Goal: Information Seeking & Learning: Learn about a topic

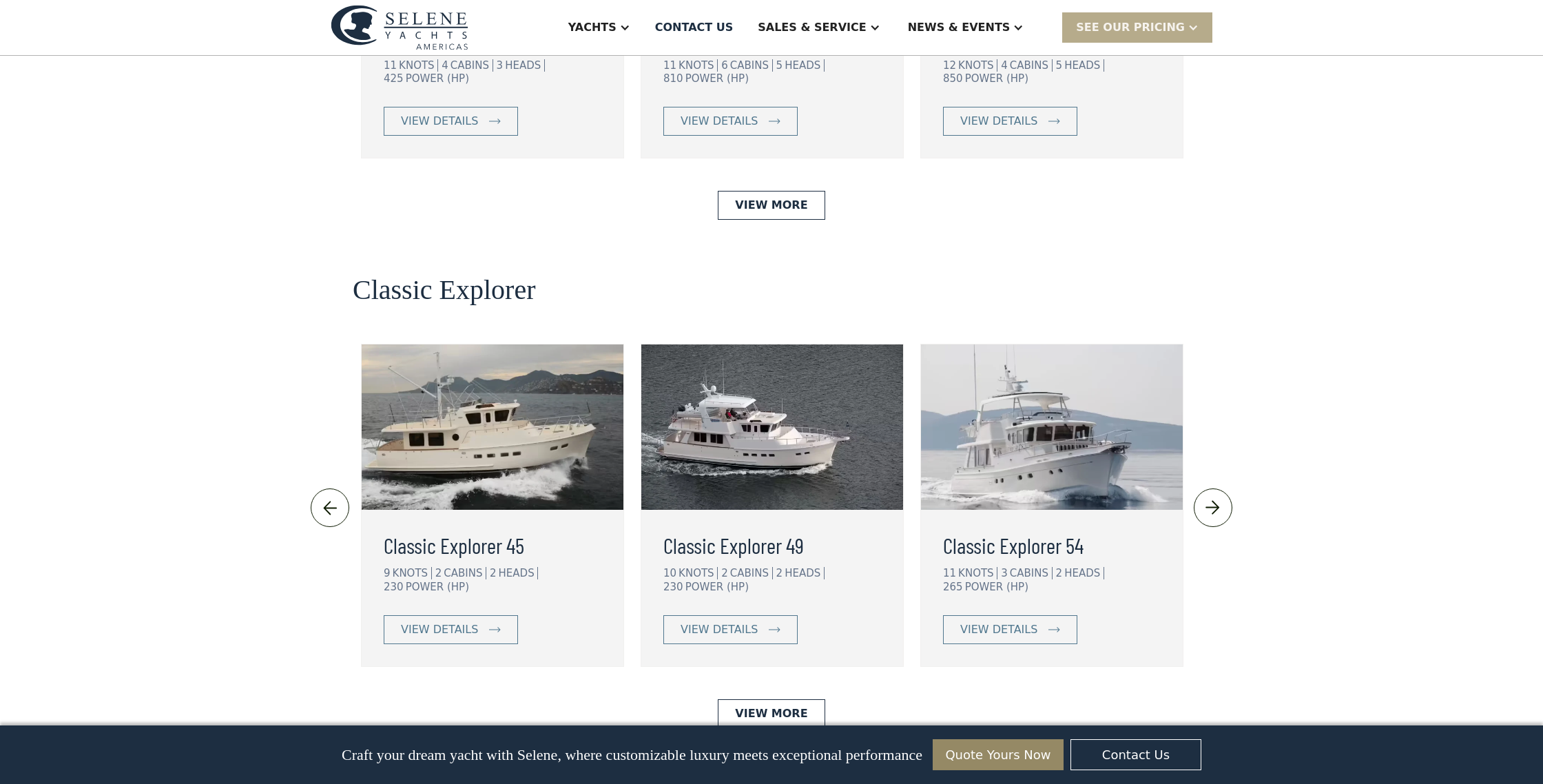
scroll to position [2778, 0]
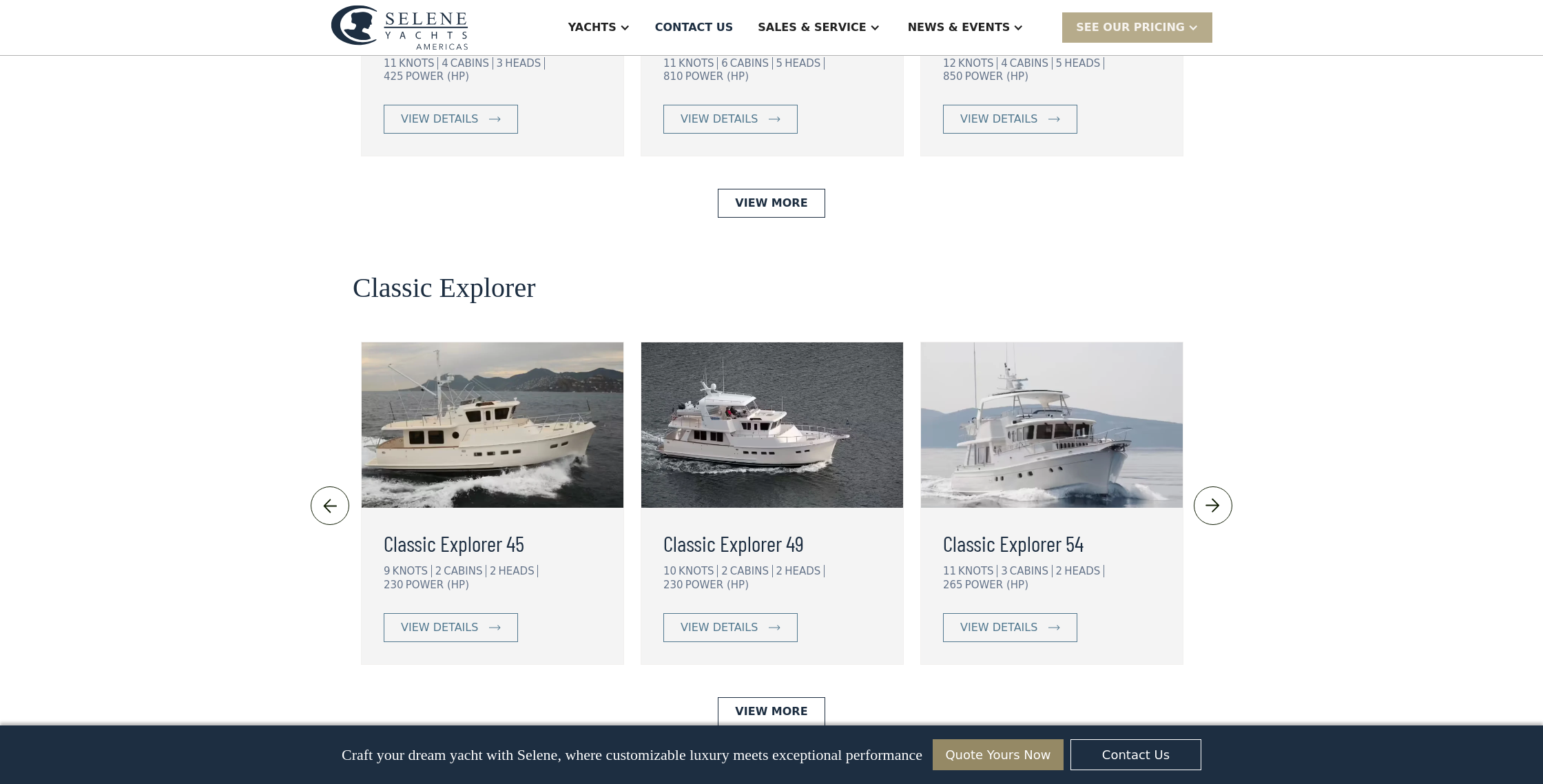
click at [324, 494] on img at bounding box center [330, 505] width 22 height 22
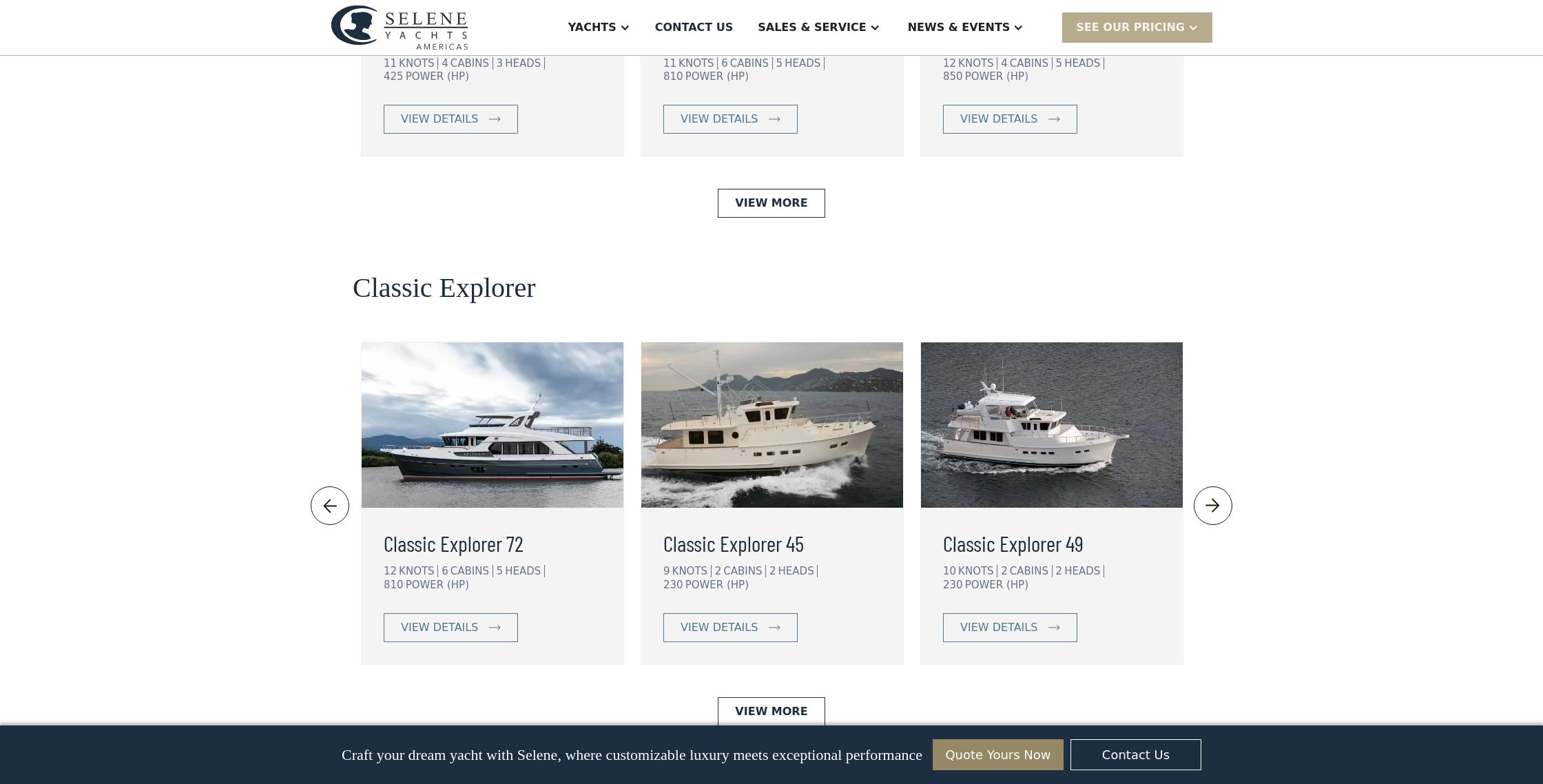
click at [324, 494] on img at bounding box center [330, 505] width 22 height 22
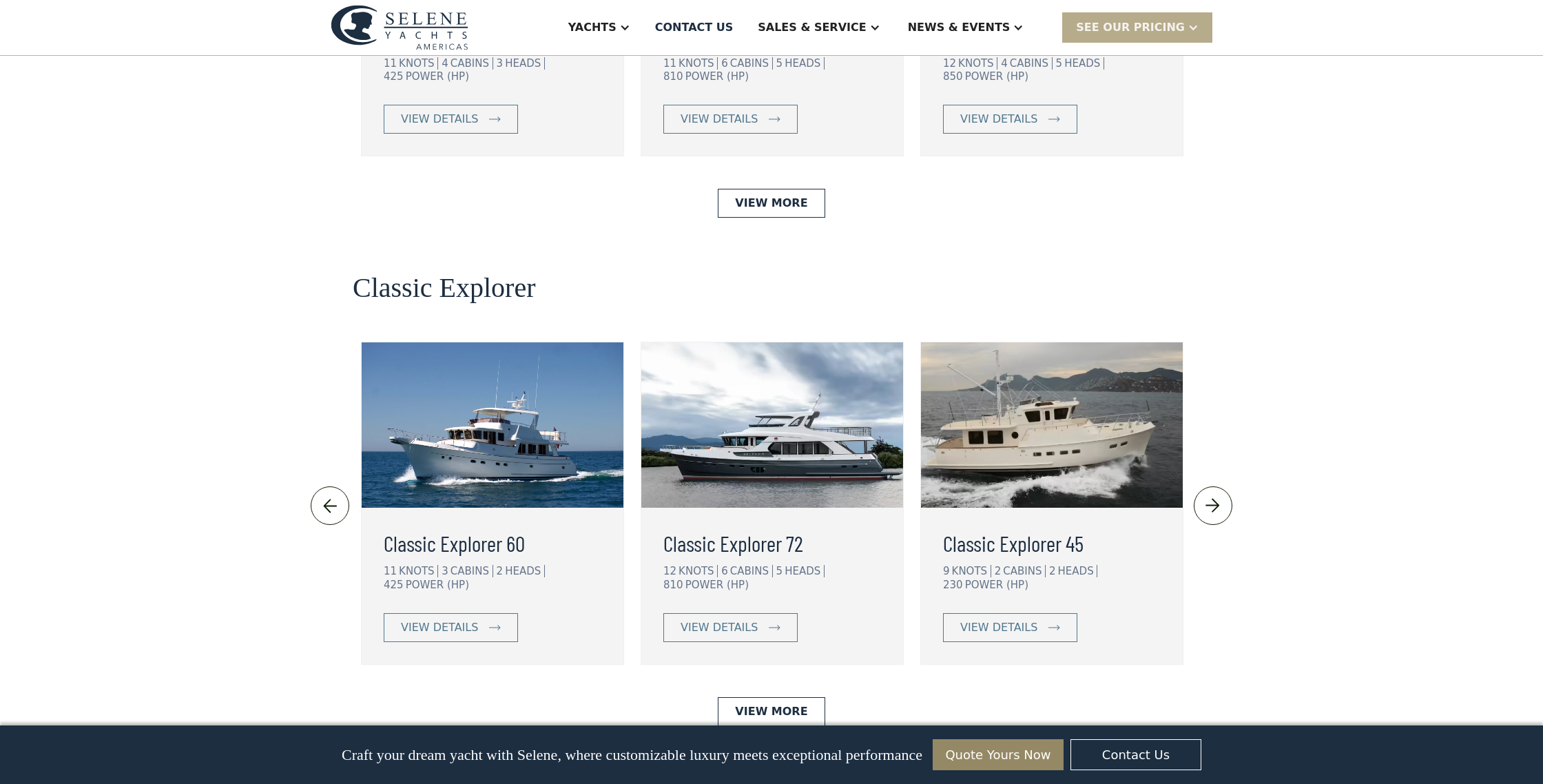
click at [324, 494] on img at bounding box center [330, 505] width 22 height 22
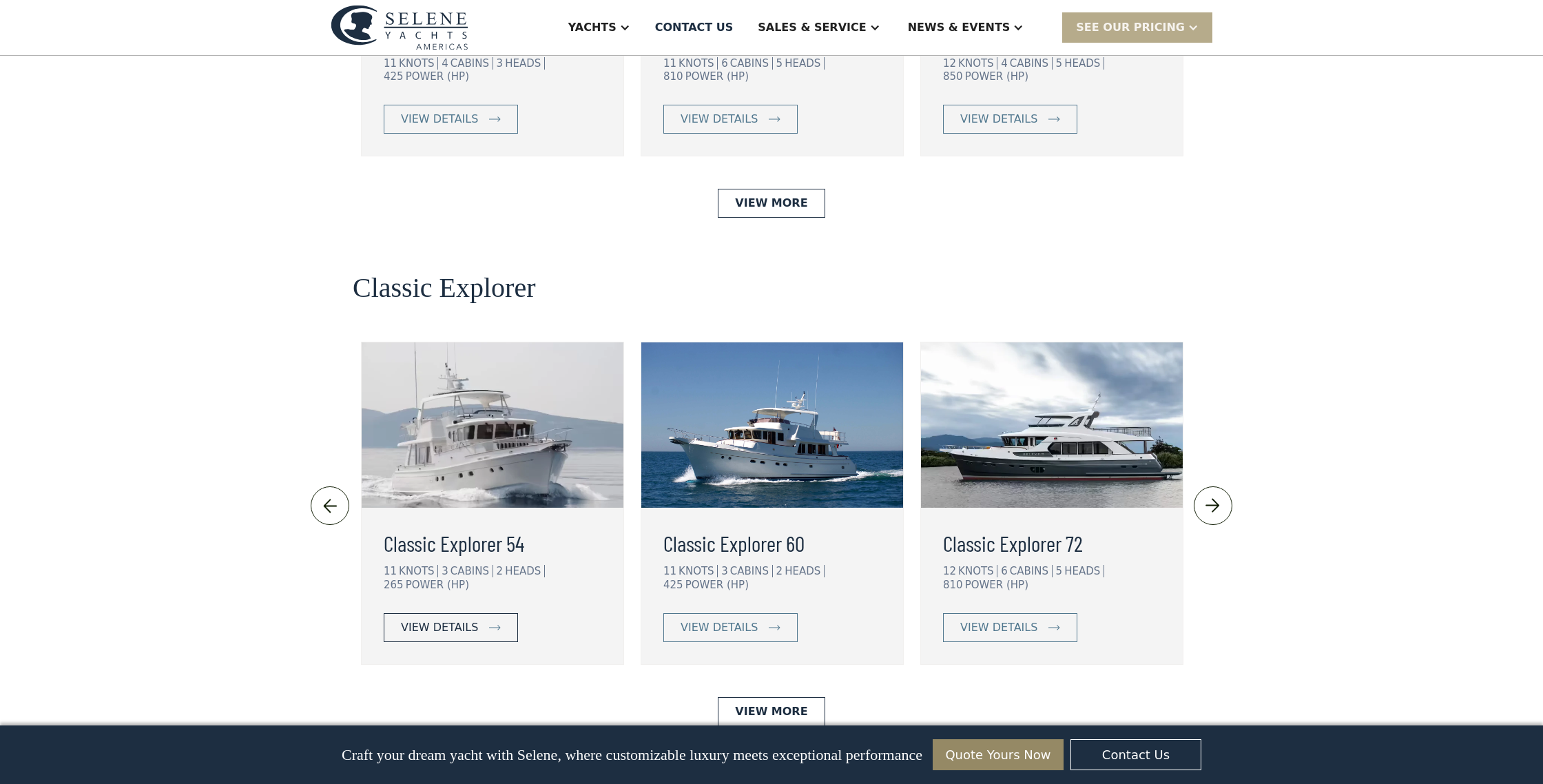
click at [427, 619] on div "view details" at bounding box center [440, 627] width 77 height 17
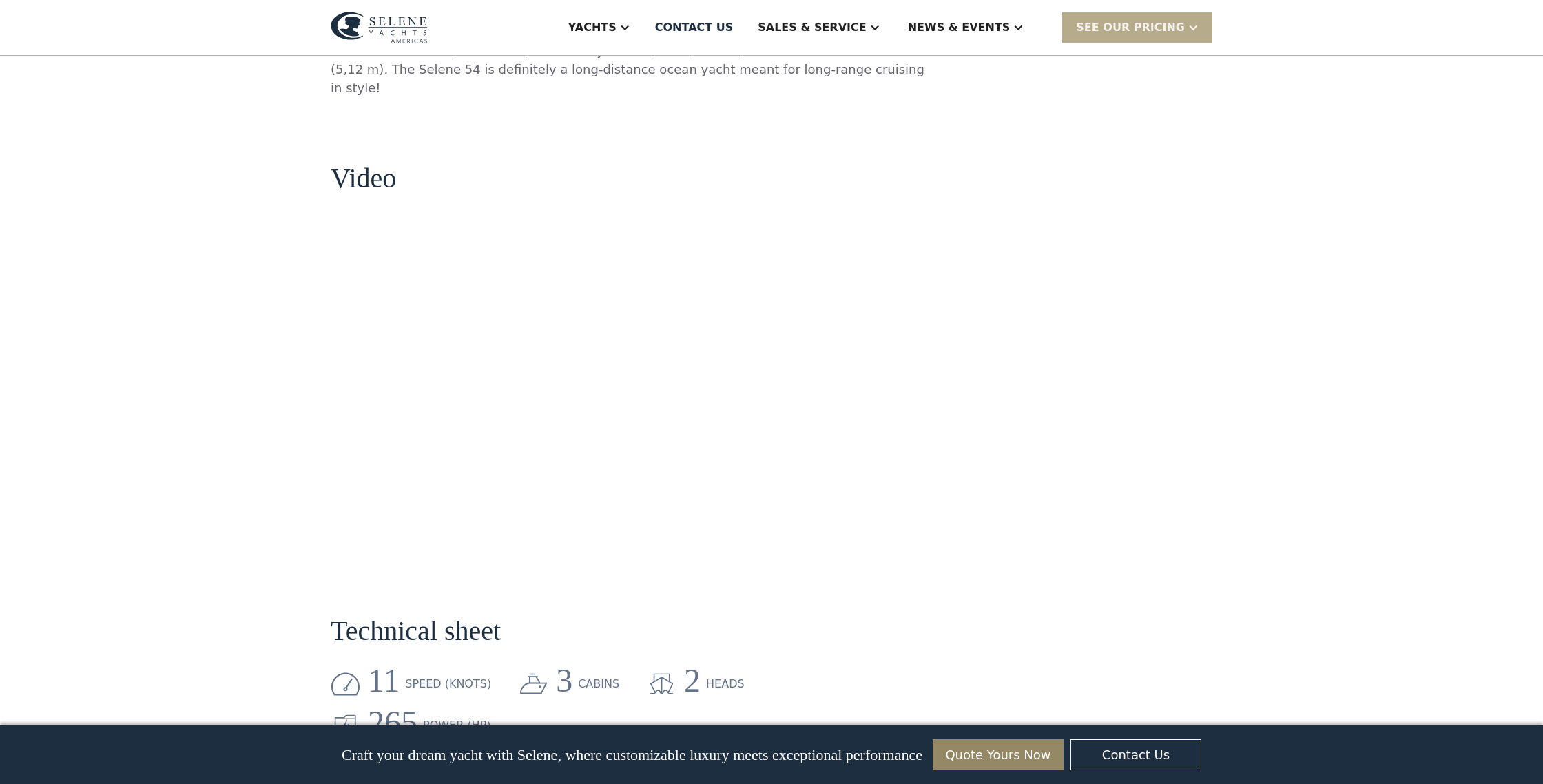
scroll to position [1200, 0]
